Goal: Task Accomplishment & Management: Use online tool/utility

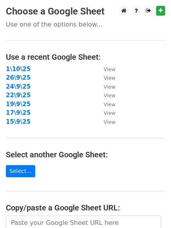
scroll to position [136, 0]
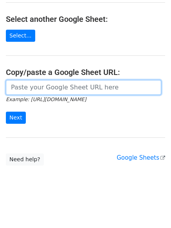
click at [68, 88] on input "url" at bounding box center [83, 87] width 155 height 15
paste input "https://docs.google.com/spreadsheets/d/1I-UEW9KdSGtsi2qQZX4Cv1HIQ8pHm5LW7dKNGFV…"
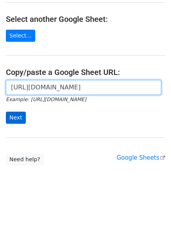
scroll to position [0, 176]
type input "https://docs.google.com/spreadsheets/d/1I-UEW9KdSGtsi2qQZX4Cv1HIQ8pHm5LW7dKNGFV…"
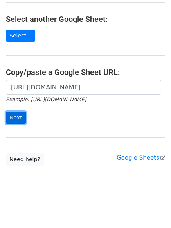
click at [18, 115] on input "Next" at bounding box center [16, 118] width 20 height 12
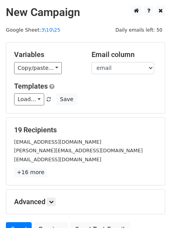
click at [48, 75] on div "Variables Copy/paste... {{email}} {{name}} Email column email name Templates Lo…" at bounding box center [85, 78] width 158 height 71
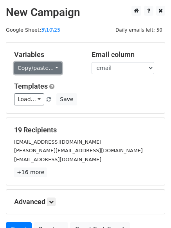
click at [45, 66] on link "Copy/paste..." at bounding box center [38, 68] width 48 height 12
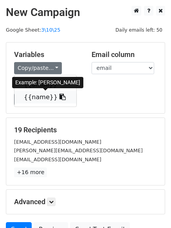
click at [47, 98] on link "{{name}}" at bounding box center [45, 97] width 62 height 13
